Goal: Task Accomplishment & Management: Manage account settings

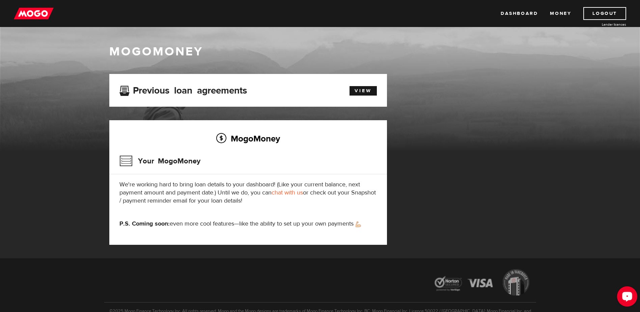
click at [624, 294] on div "Open LiveChat chat widget" at bounding box center [627, 295] width 11 height 11
click at [128, 160] on h3 "Your MogoMoney" at bounding box center [159, 161] width 81 height 18
click at [366, 91] on link "View" at bounding box center [363, 90] width 27 height 9
click at [560, 11] on link "Money" at bounding box center [560, 13] width 21 height 13
click at [602, 10] on link "Logout" at bounding box center [605, 13] width 43 height 13
